Goal: Complete application form: Complete application form

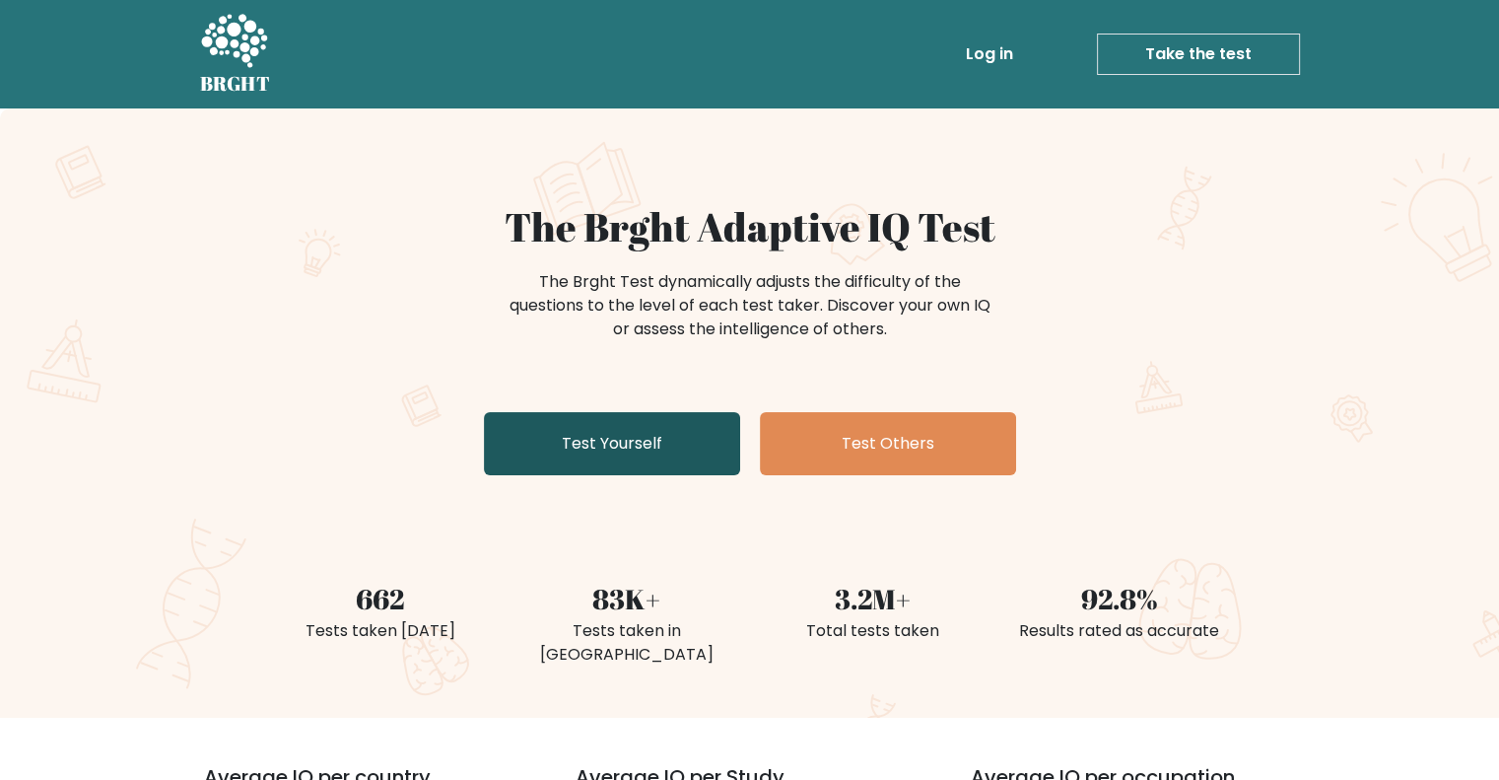
drag, startPoint x: 570, startPoint y: 409, endPoint x: 572, endPoint y: 441, distance: 31.6
click at [571, 415] on div "The Brght Adaptive IQ Test The Brght Test dynamically adjusts the difficulty of…" at bounding box center [750, 343] width 986 height 280
click at [572, 441] on link "Test Yourself" at bounding box center [612, 443] width 256 height 63
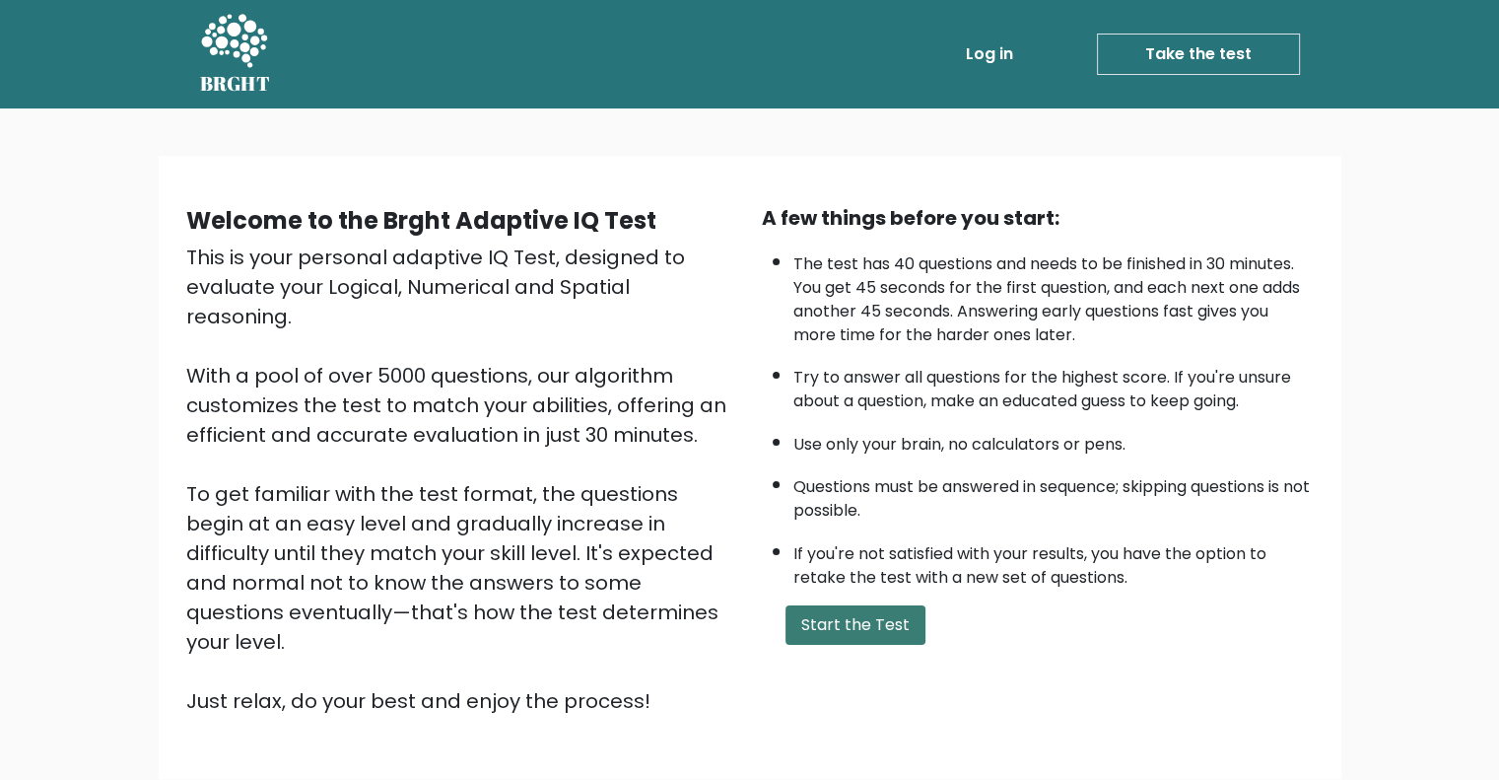
click at [804, 605] on button "Start the Test" at bounding box center [856, 624] width 140 height 39
drag, startPoint x: 704, startPoint y: 318, endPoint x: 716, endPoint y: 323, distance: 12.8
click at [916, 597] on div "A few things before you start: The test has 40 questions and needs to be finish…" at bounding box center [1038, 459] width 576 height 513
click at [902, 617] on button "Start the Test" at bounding box center [856, 624] width 140 height 39
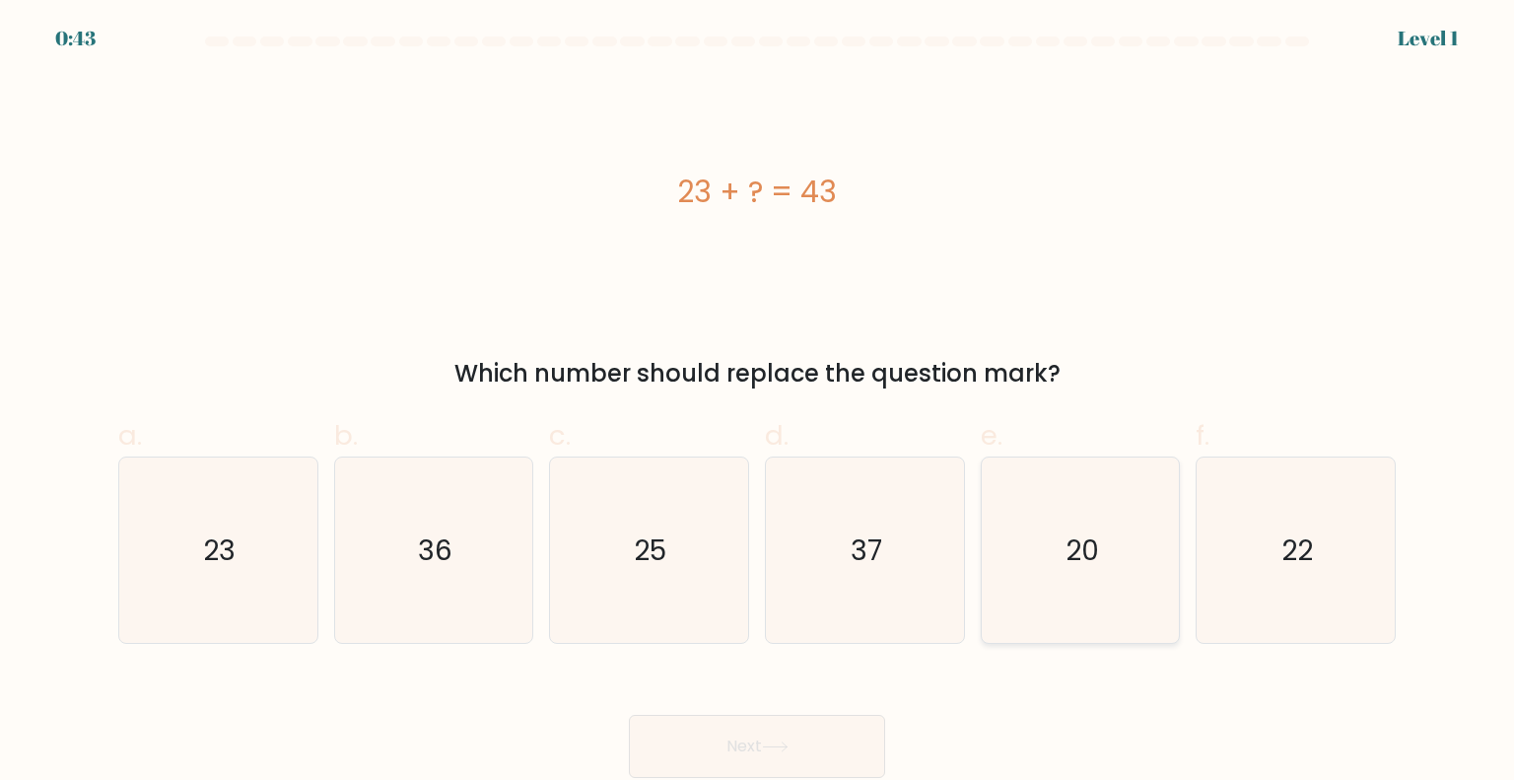
click at [1002, 593] on icon "20" at bounding box center [1080, 549] width 185 height 185
click at [758, 403] on input "e. 20" at bounding box center [757, 396] width 1 height 13
radio input "true"
click at [1002, 593] on icon "20" at bounding box center [1080, 549] width 183 height 183
click at [758, 403] on input "e. 20" at bounding box center [757, 396] width 1 height 13
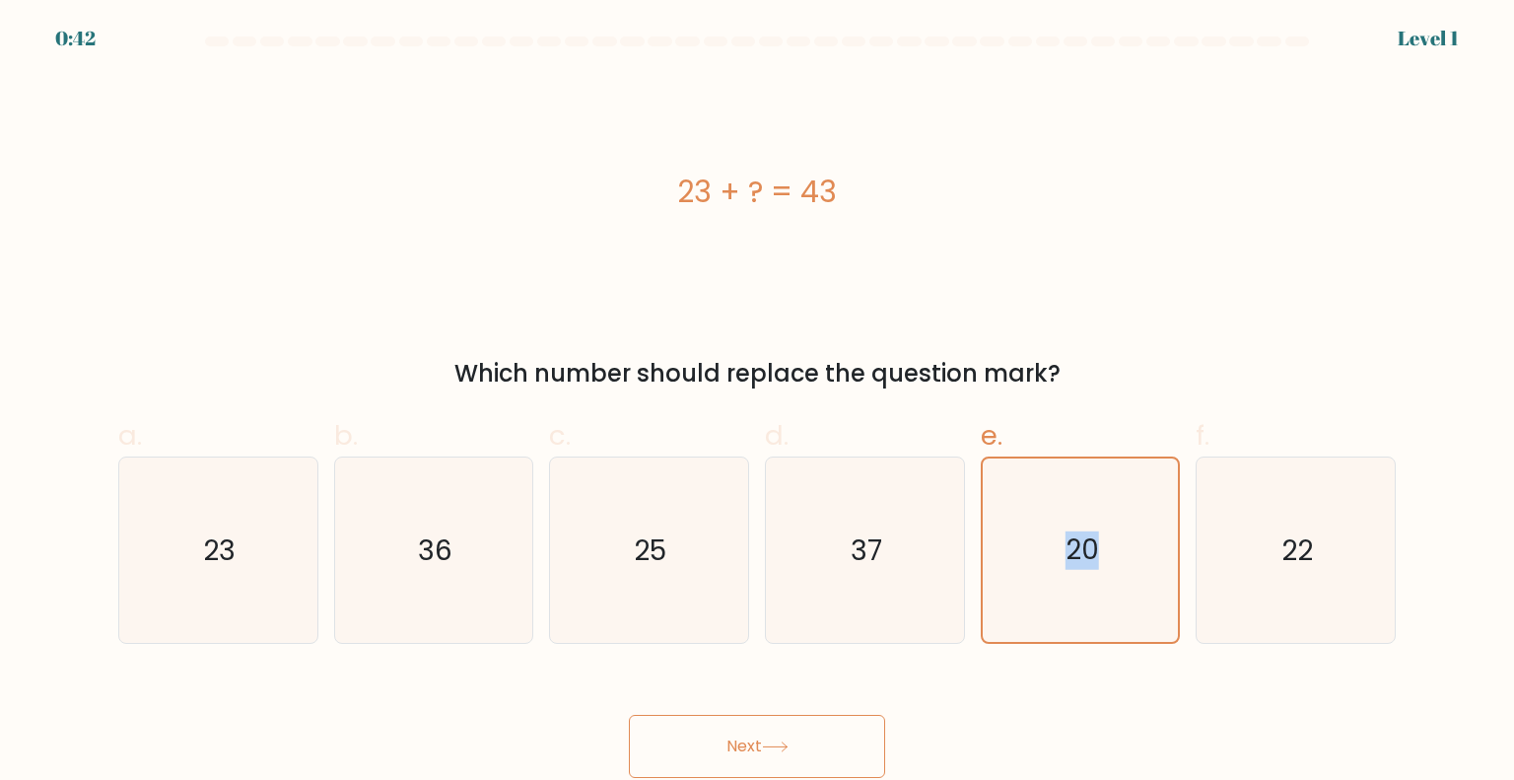
click at [706, 764] on button "Next" at bounding box center [757, 746] width 256 height 63
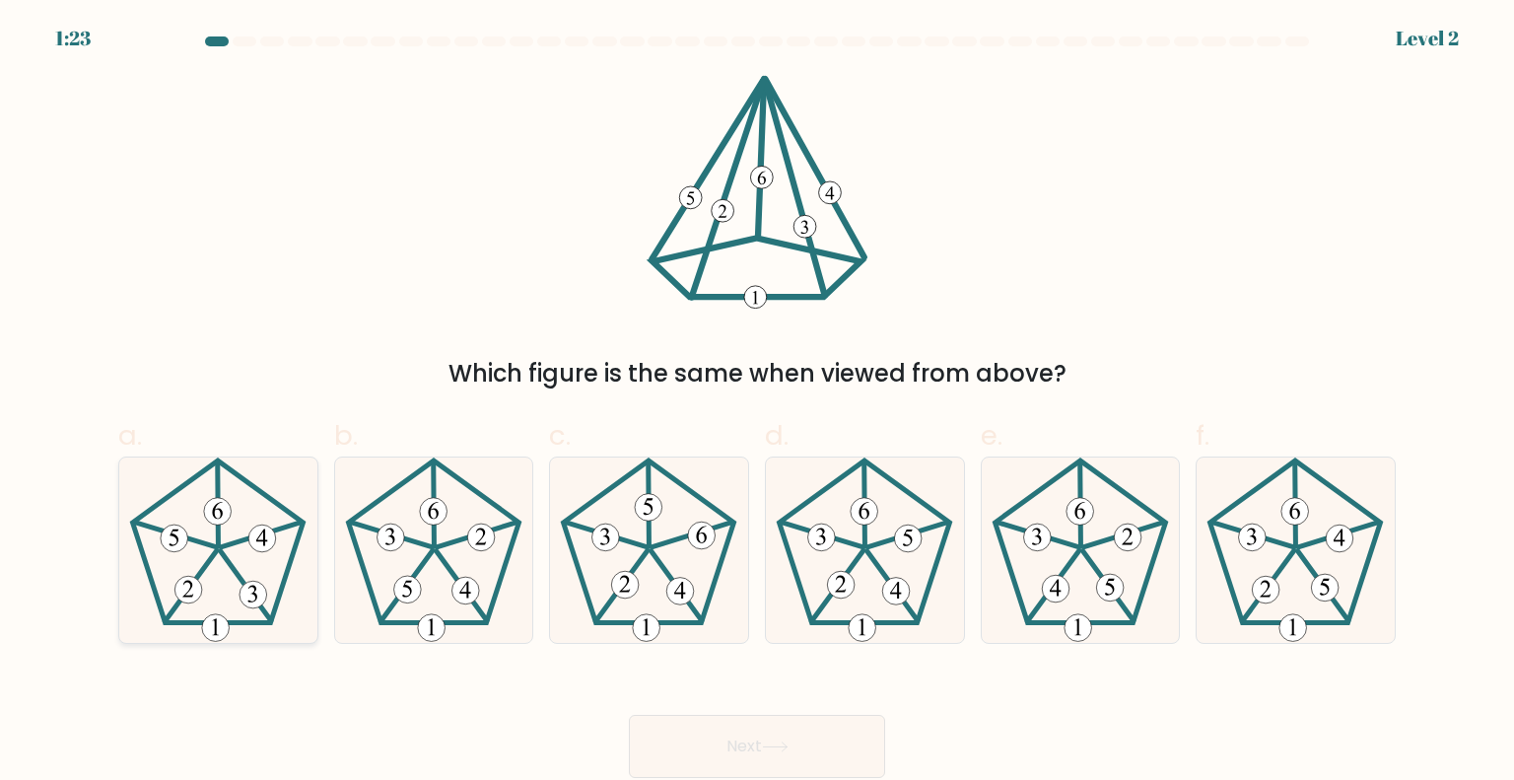
click at [233, 575] on icon at bounding box center [217, 549] width 185 height 185
click at [757, 403] on input "a." at bounding box center [757, 396] width 1 height 13
radio input "true"
click at [707, 750] on button "Next" at bounding box center [757, 746] width 256 height 63
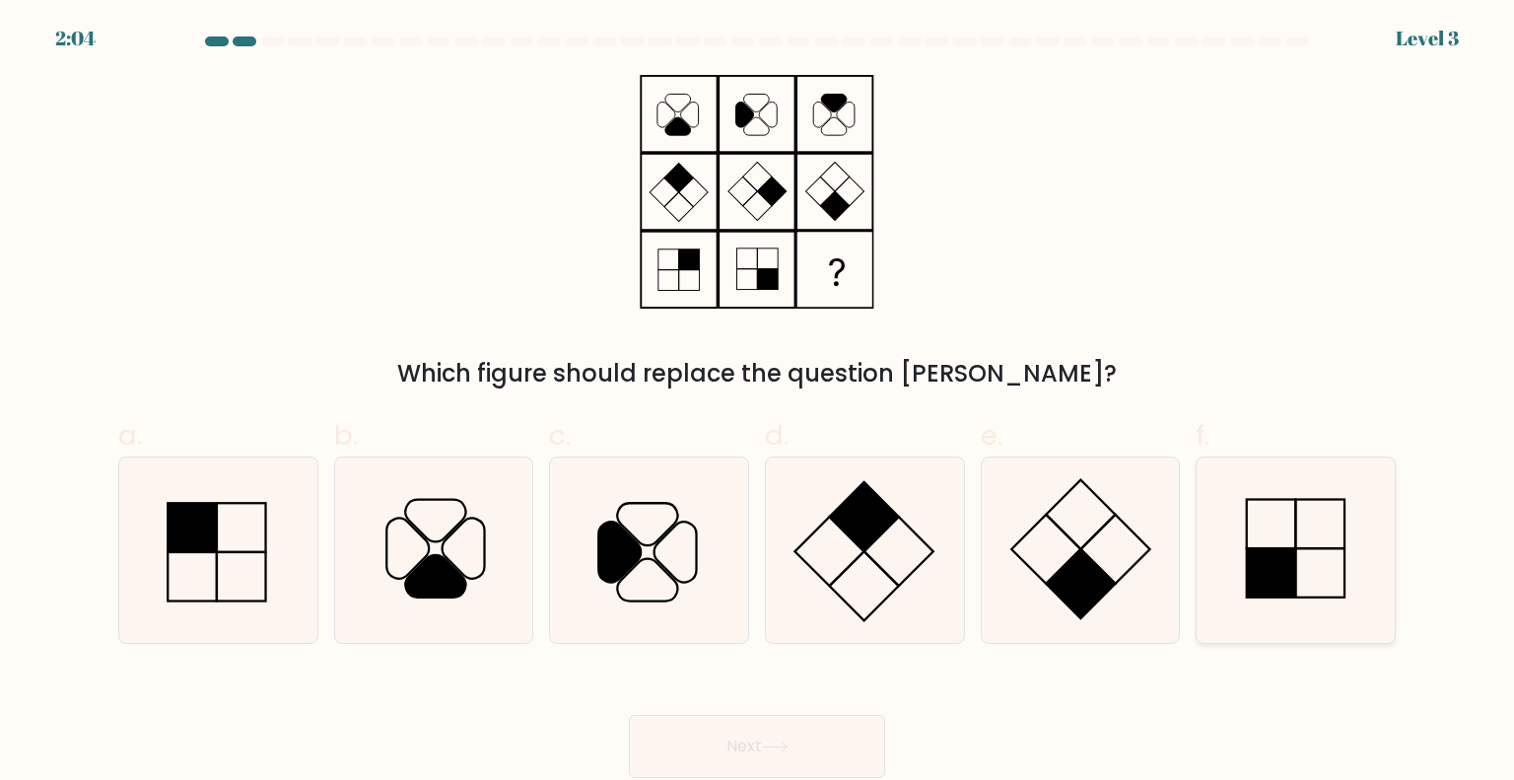
drag, startPoint x: 1341, startPoint y: 599, endPoint x: 1277, endPoint y: 622, distance: 67.0
click at [1340, 599] on icon at bounding box center [1295, 549] width 185 height 185
click at [758, 403] on input "f." at bounding box center [757, 396] width 1 height 13
radio input "true"
click at [790, 733] on button "Next" at bounding box center [757, 746] width 256 height 63
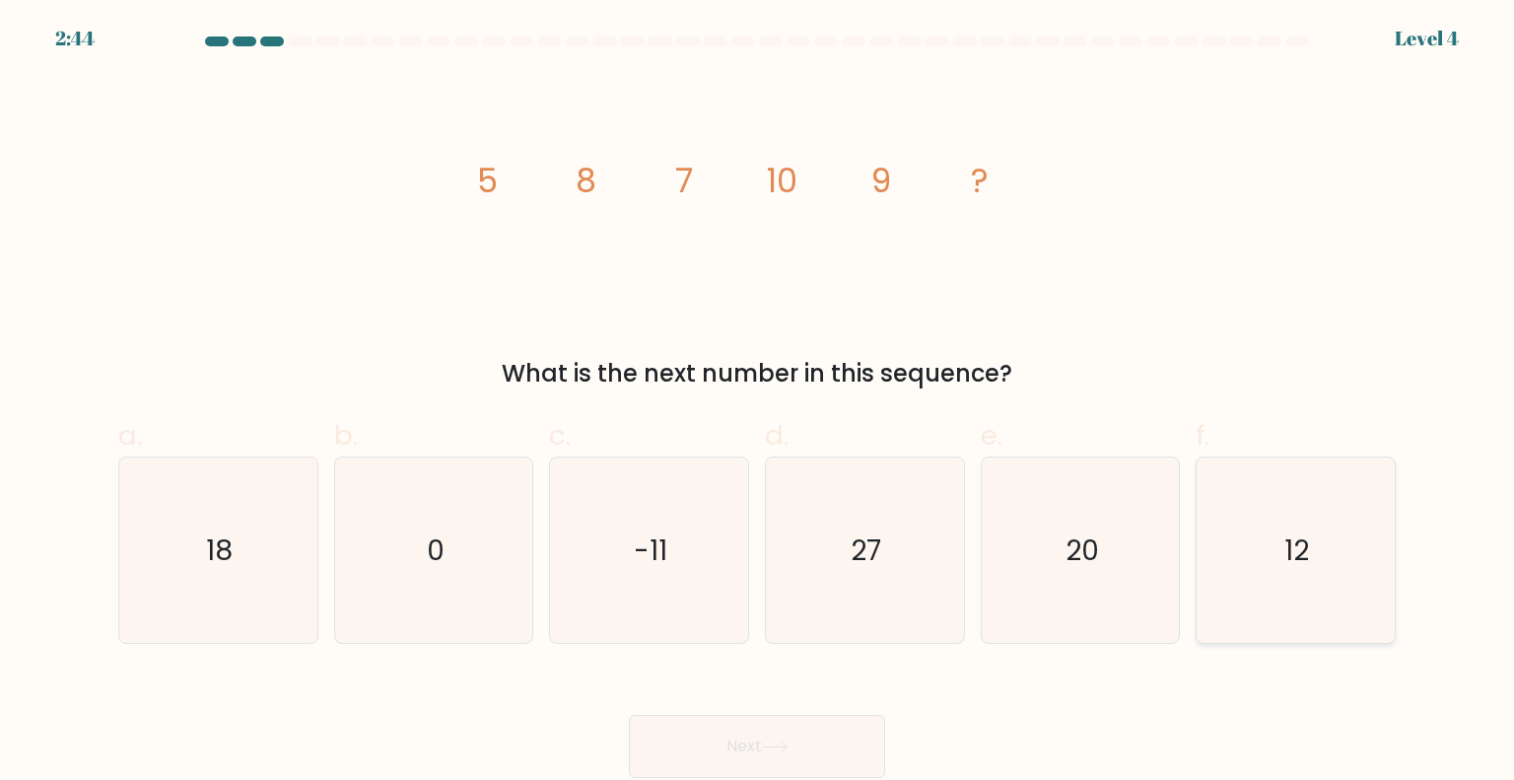
click at [1296, 563] on text "12" at bounding box center [1297, 548] width 25 height 39
click at [758, 403] on input "f. 12" at bounding box center [757, 396] width 1 height 13
radio input "true"
click at [733, 726] on button "Next" at bounding box center [757, 746] width 256 height 63
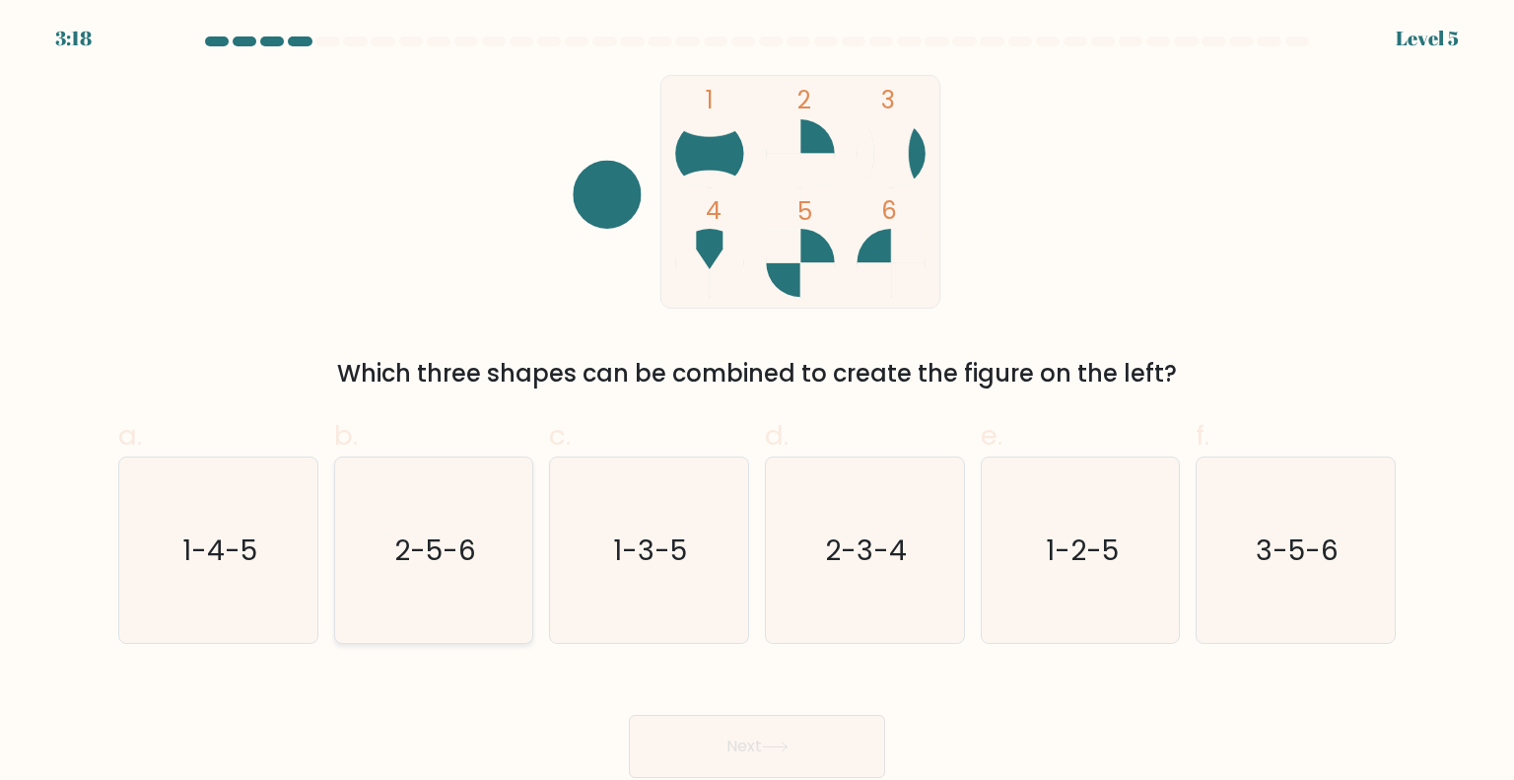
click at [506, 606] on icon "2-5-6" at bounding box center [433, 549] width 185 height 185
click at [757, 403] on input "b. 2-5-6" at bounding box center [757, 396] width 1 height 13
radio input "true"
click at [729, 731] on button "Next" at bounding box center [757, 746] width 256 height 63
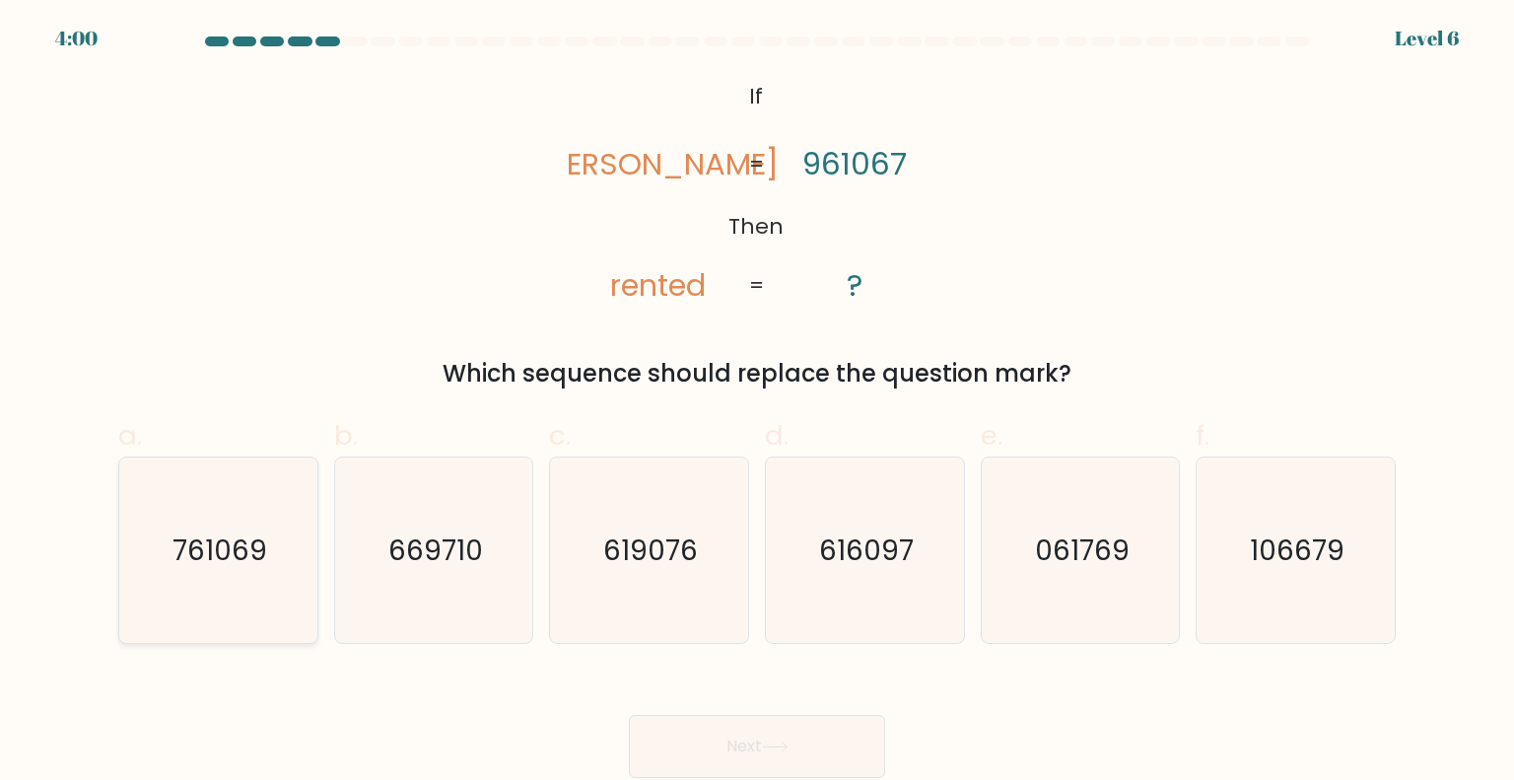
click at [166, 546] on icon "761069" at bounding box center [217, 549] width 185 height 185
click at [757, 403] on input "a. 761069" at bounding box center [757, 396] width 1 height 13
radio input "true"
click at [787, 734] on button "Next" at bounding box center [757, 746] width 256 height 63
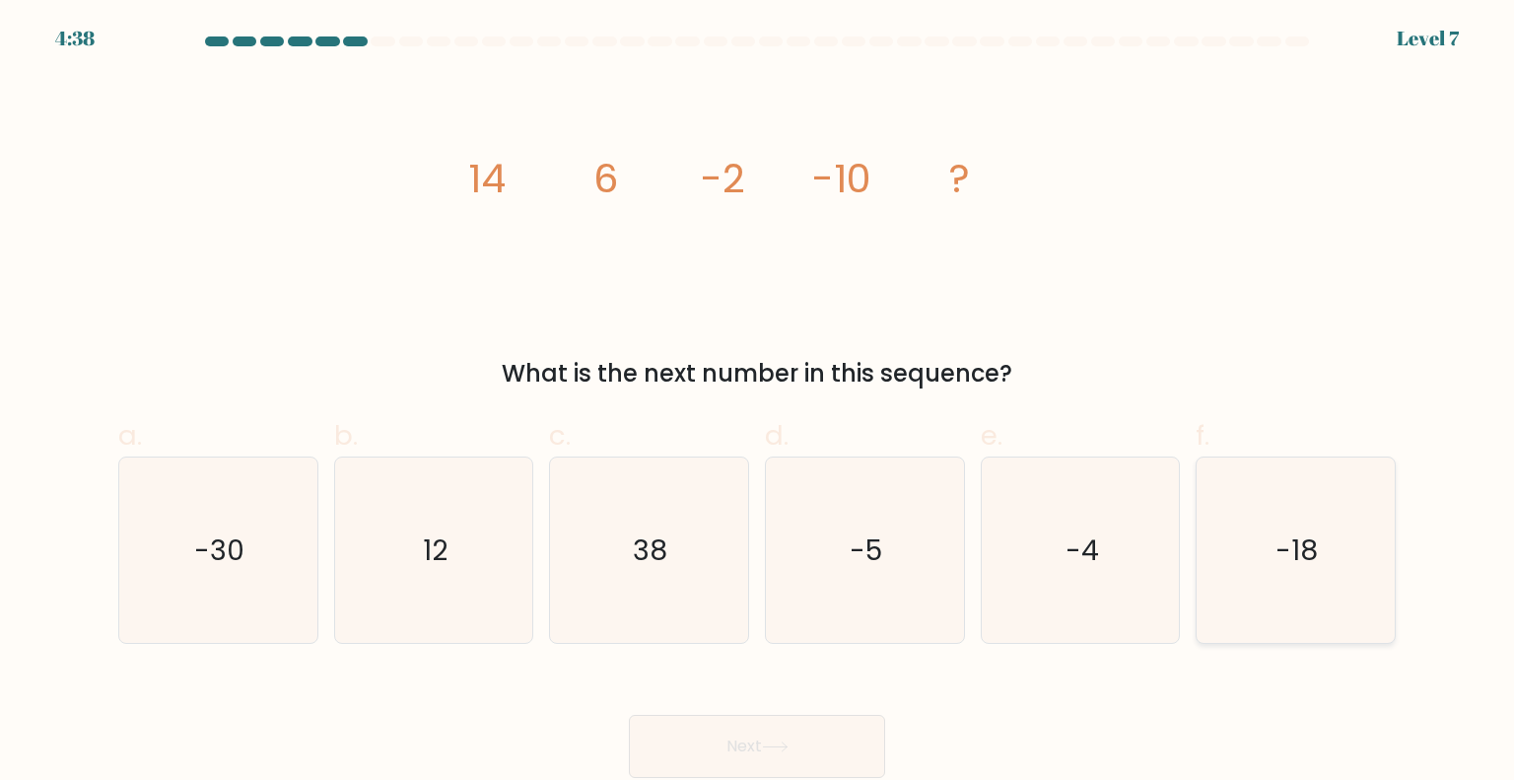
click at [1227, 584] on icon "-18" at bounding box center [1295, 549] width 185 height 185
click at [758, 403] on input "f. -18" at bounding box center [757, 396] width 1 height 13
radio input "true"
click at [832, 744] on button "Next" at bounding box center [757, 746] width 256 height 63
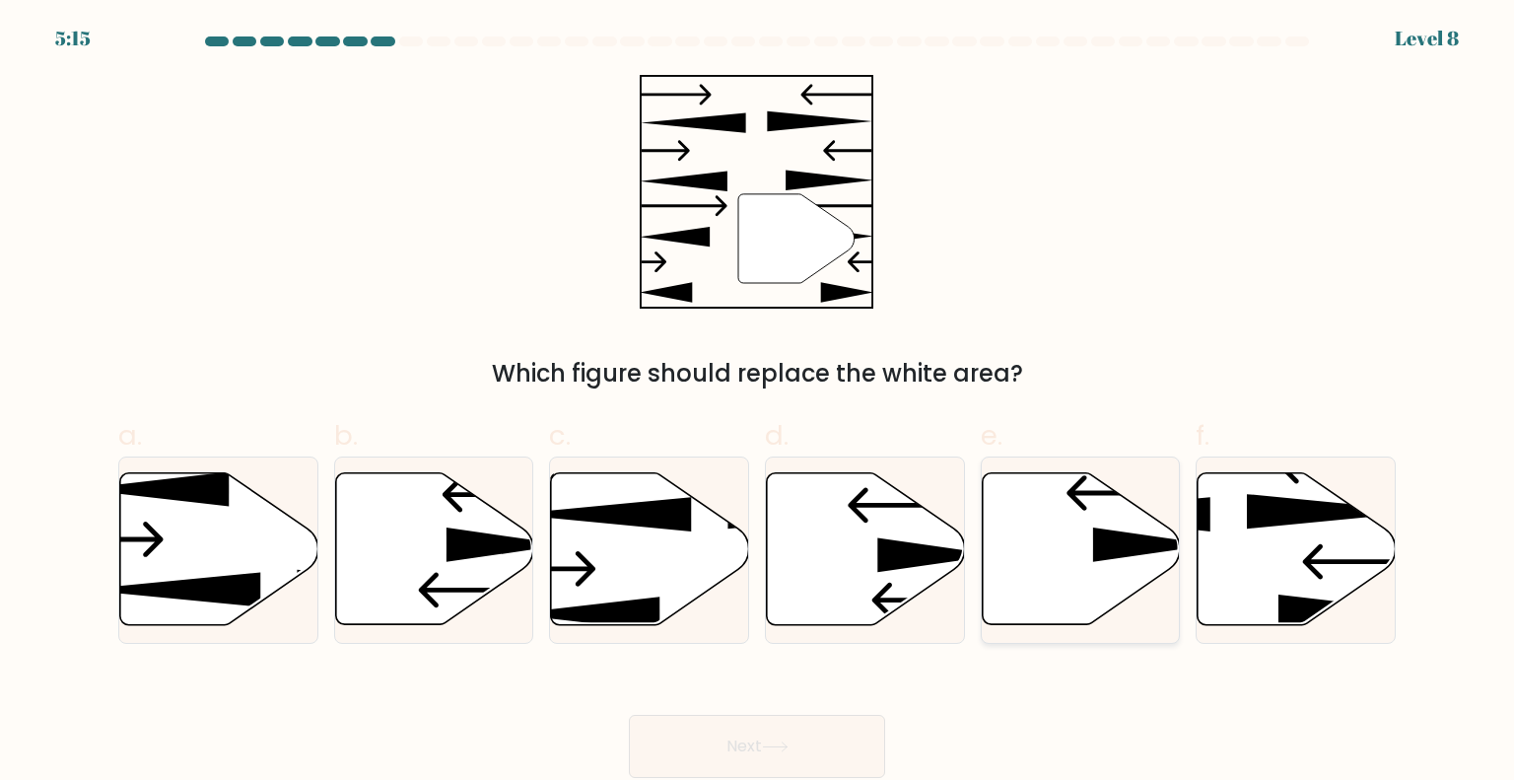
click at [1124, 562] on icon at bounding box center [1081, 549] width 198 height 152
click at [758, 403] on input "e." at bounding box center [757, 396] width 1 height 13
radio input "true"
click at [857, 729] on button "Next" at bounding box center [757, 746] width 256 height 63
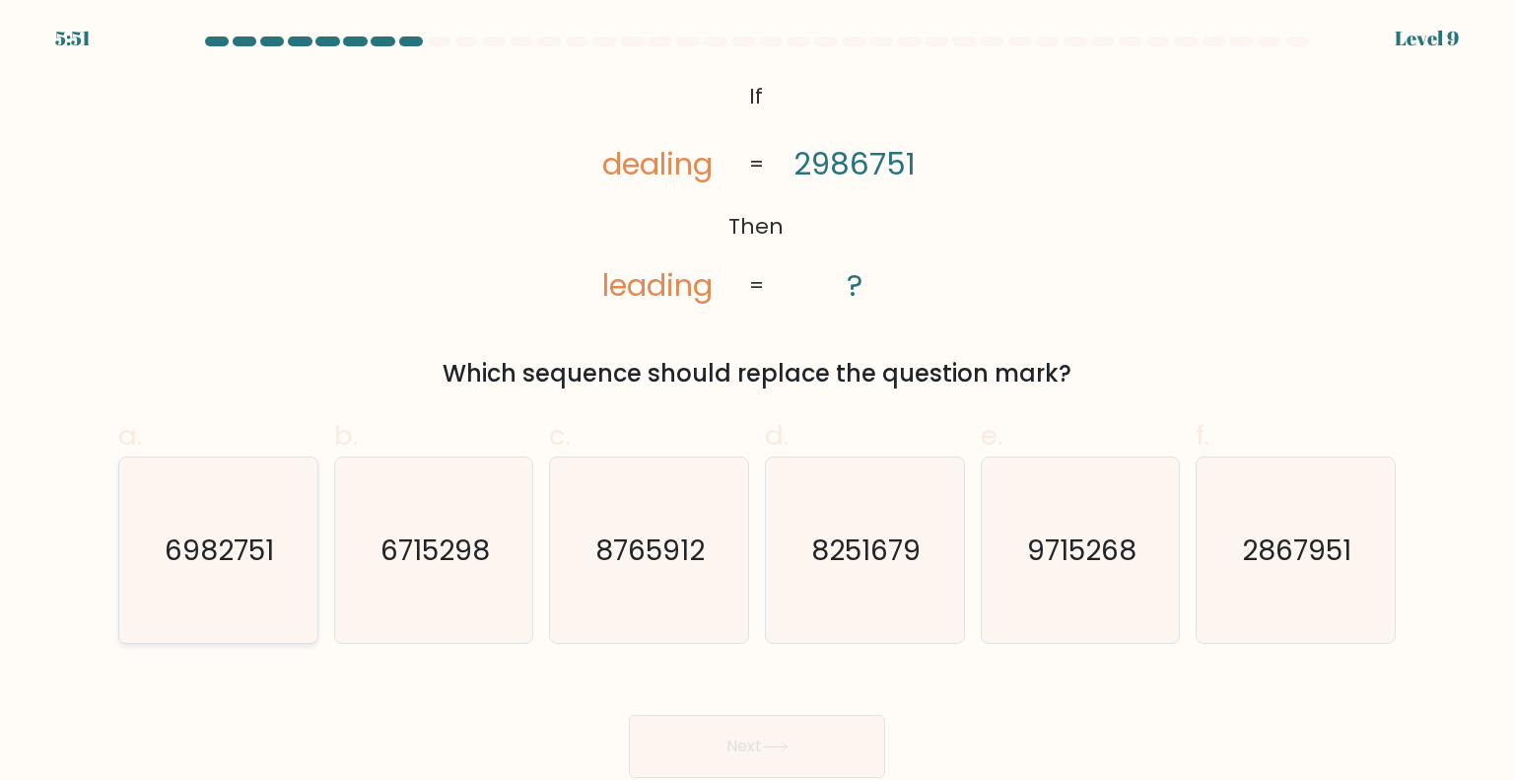
drag, startPoint x: 263, startPoint y: 565, endPoint x: 367, endPoint y: 606, distance: 111.5
click at [263, 563] on text "6982751" at bounding box center [220, 548] width 109 height 39
click at [757, 403] on input "a. 6982751" at bounding box center [757, 396] width 1 height 13
radio input "true"
click at [687, 745] on button "Next" at bounding box center [757, 746] width 256 height 63
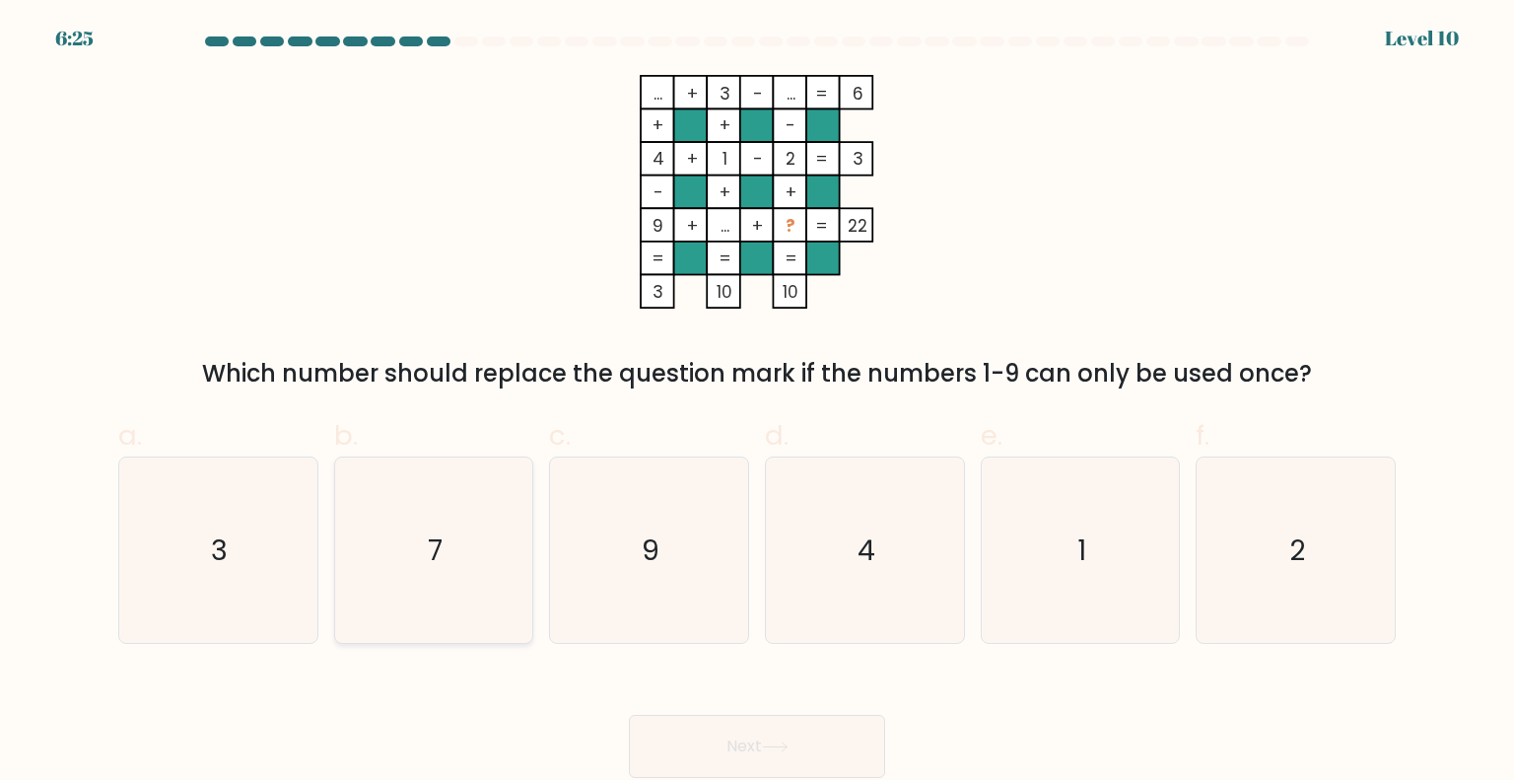
click at [517, 531] on icon "7" at bounding box center [433, 549] width 185 height 185
click at [757, 403] on input "b. 7" at bounding box center [757, 396] width 1 height 13
radio input "true"
click at [696, 732] on button "Next" at bounding box center [757, 746] width 256 height 63
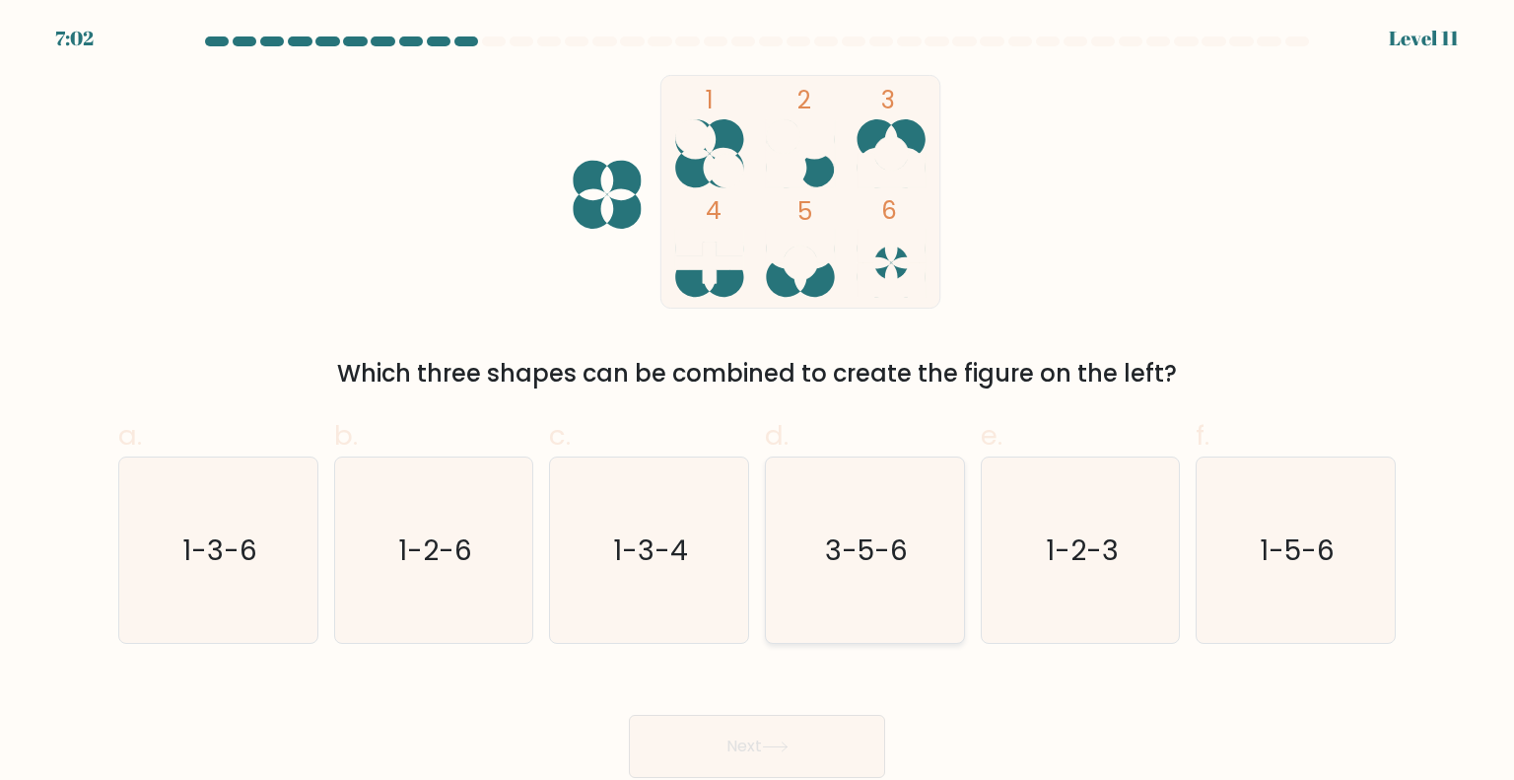
click at [867, 575] on icon "3-5-6" at bounding box center [864, 549] width 185 height 185
click at [758, 403] on input "d. 3-5-6" at bounding box center [757, 396] width 1 height 13
radio input "true"
click at [808, 749] on button "Next" at bounding box center [757, 746] width 256 height 63
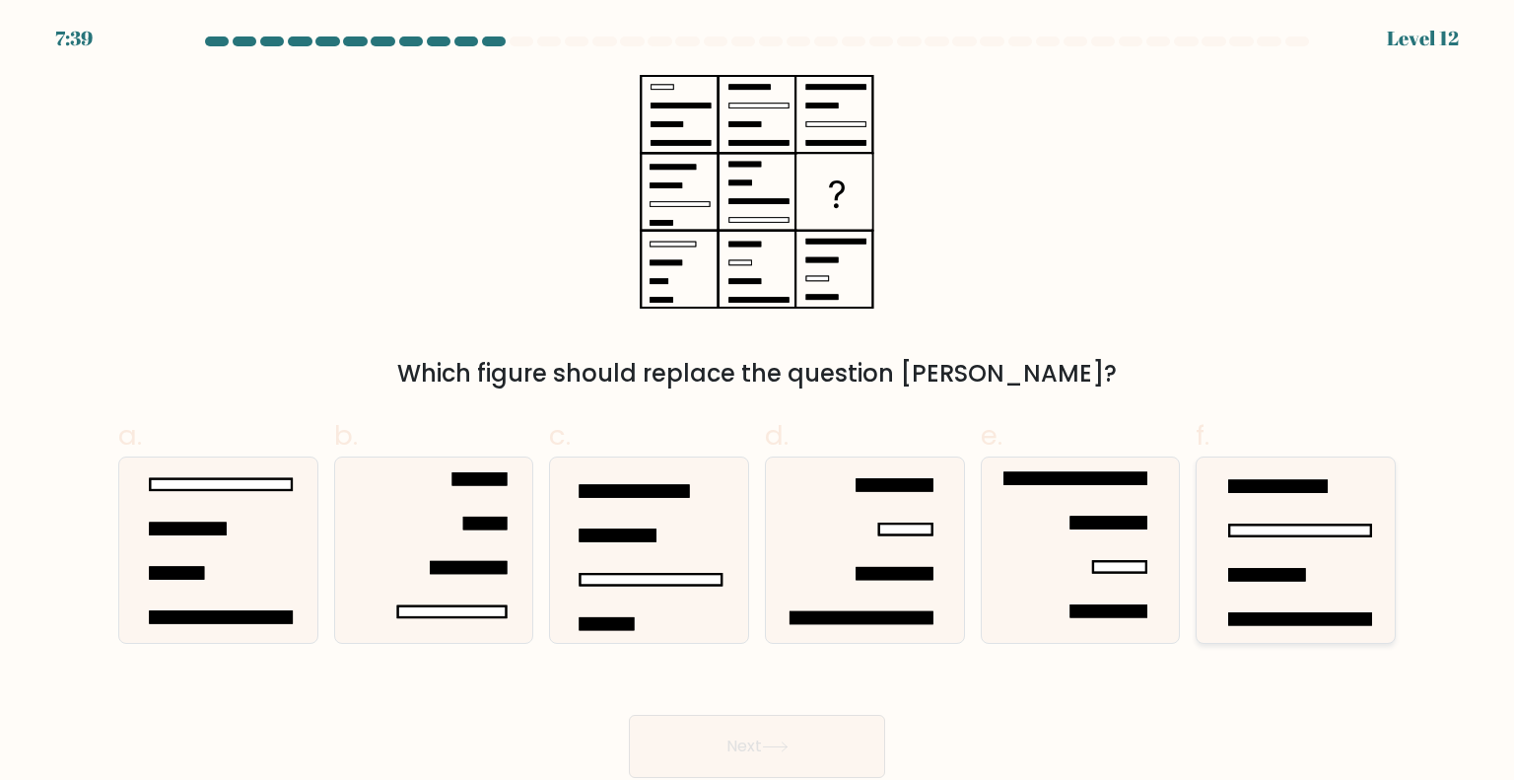
click at [1240, 575] on rect at bounding box center [1267, 574] width 75 height 11
click at [758, 403] on input "f." at bounding box center [757, 396] width 1 height 13
radio input "true"
click at [804, 736] on button "Next" at bounding box center [757, 746] width 256 height 63
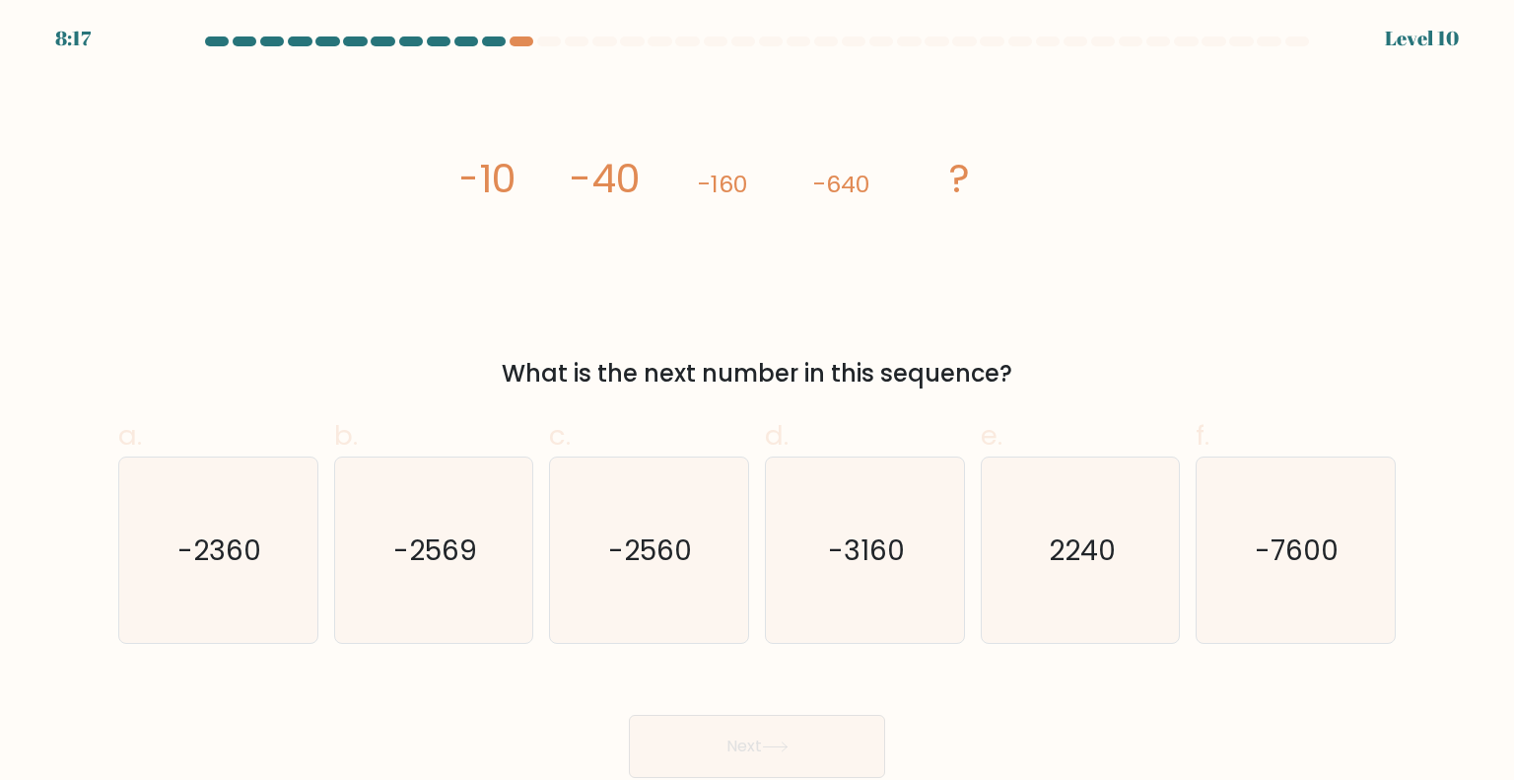
drag, startPoint x: 461, startPoint y: 7, endPoint x: 469, endPoint y: 37, distance: 31.6
